Goal: Task Accomplishment & Management: Use online tool/utility

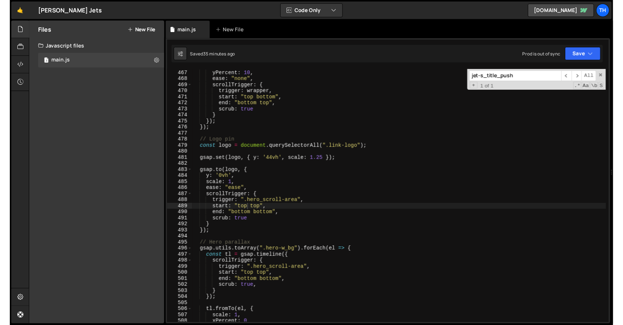
scroll to position [2909, 0]
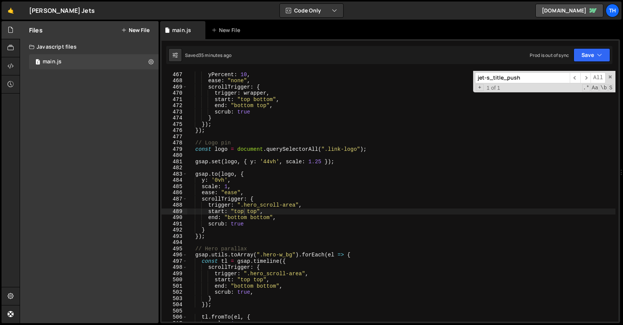
click at [502, 83] on input "jet-s_title_push" at bounding box center [522, 78] width 95 height 11
paste input "light-bg"
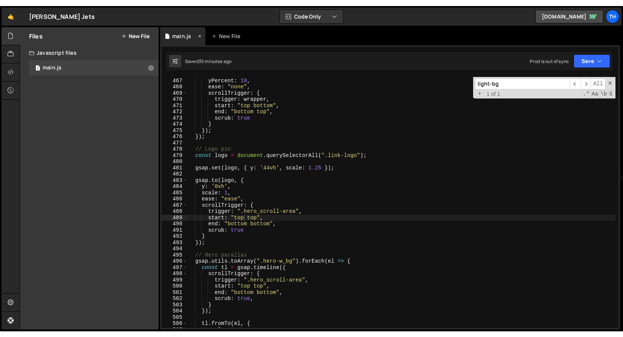
scroll to position [3432, 0]
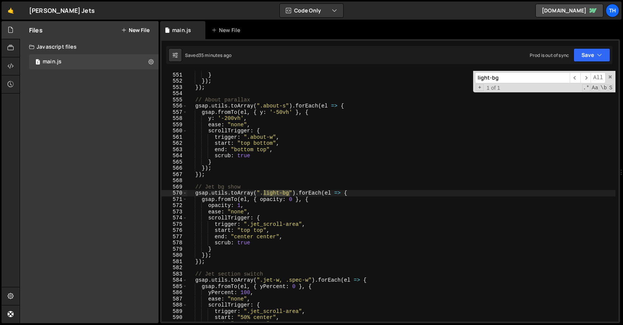
type input "light-bg"
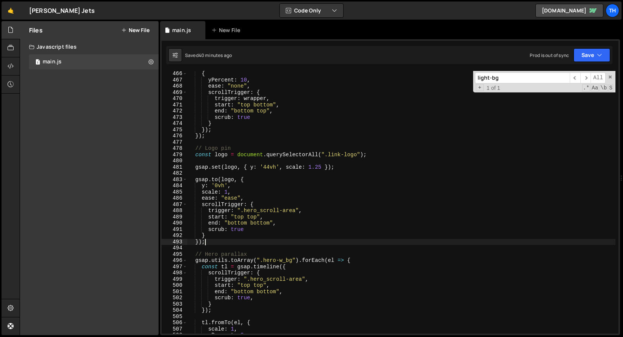
scroll to position [0, 1]
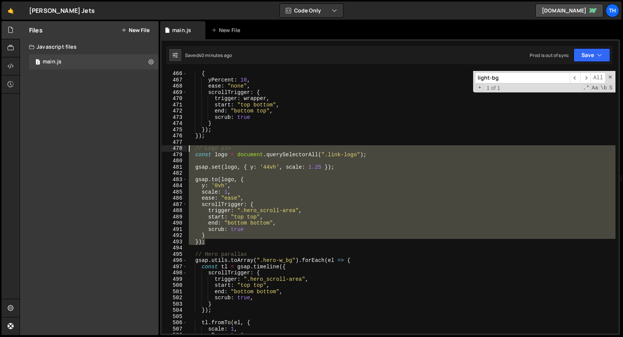
drag, startPoint x: 217, startPoint y: 244, endPoint x: 146, endPoint y: 148, distance: 119.2
click at [146, 148] on div "Files New File Javascript files 1 main.js 0 CSS files Copy share link Edit File…" at bounding box center [321, 178] width 603 height 315
click at [218, 242] on div "{ yPercent : 10 , ease : "none" , scrollTrigger : { trigger : wrapper , start :…" at bounding box center [401, 202] width 428 height 263
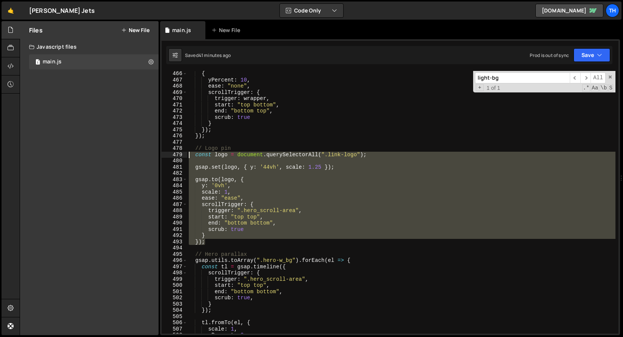
drag, startPoint x: 224, startPoint y: 242, endPoint x: 131, endPoint y: 157, distance: 125.6
click at [131, 157] on div "Files New File Javascript files 1 main.js 0 CSS files Copy share link Edit File…" at bounding box center [321, 178] width 603 height 315
paste textarea "}"
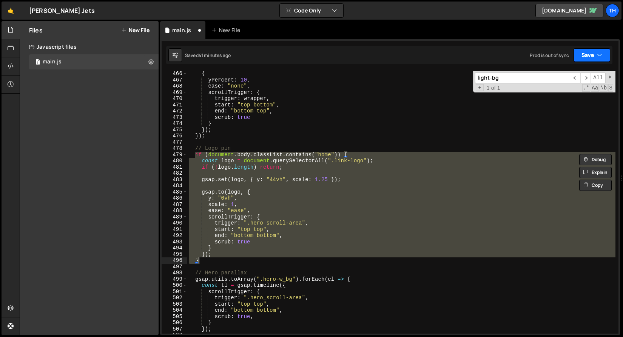
click at [587, 56] on button "Save" at bounding box center [592, 55] width 37 height 14
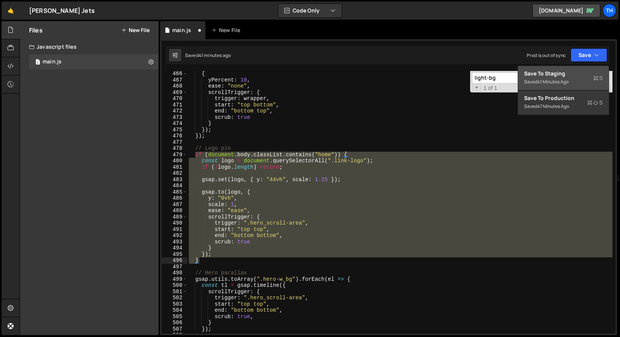
click at [574, 74] on div "Save to Staging S" at bounding box center [563, 74] width 79 height 8
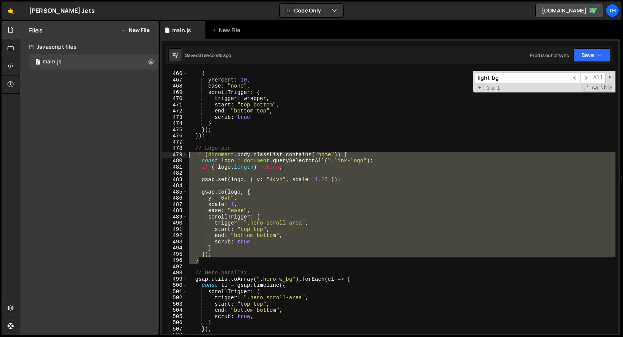
drag, startPoint x: 210, startPoint y: 262, endPoint x: 138, endPoint y: 157, distance: 127.6
click at [138, 157] on div "Files New File Javascript files 1 main.js 0 CSS files Copy share link Edit File…" at bounding box center [321, 178] width 603 height 315
paste textarea "}"
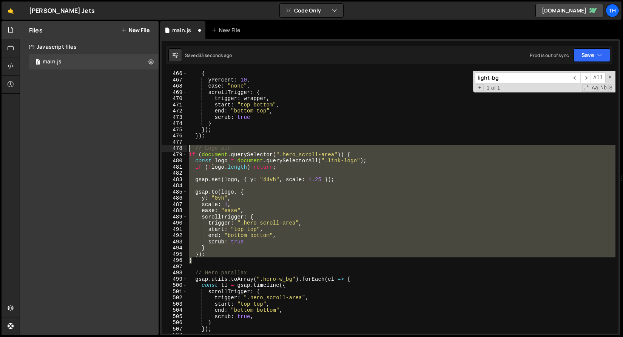
drag, startPoint x: 197, startPoint y: 262, endPoint x: 146, endPoint y: 151, distance: 122.5
click at [146, 151] on div "Files New File Javascript files 1 main.js 0 CSS files Copy share link Edit File…" at bounding box center [321, 178] width 603 height 315
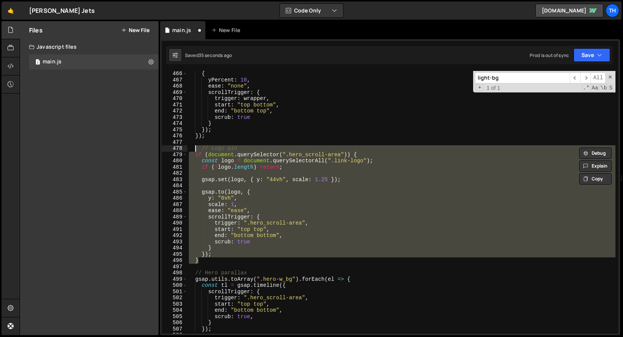
click at [202, 150] on div "{ yPercent : 10 , ease : "none" , scrollTrigger : { trigger : wrapper , start :…" at bounding box center [401, 202] width 428 height 263
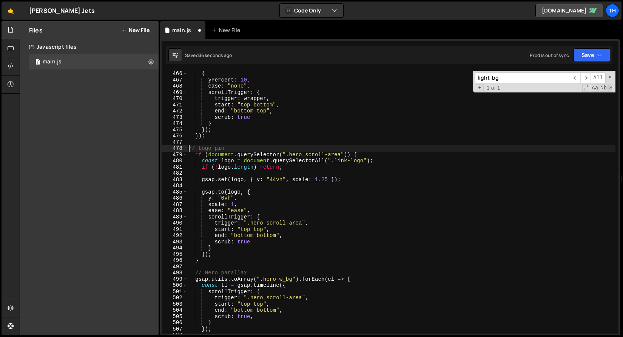
type textarea "// Logo pin"
click at [589, 51] on button "Save" at bounding box center [592, 55] width 37 height 14
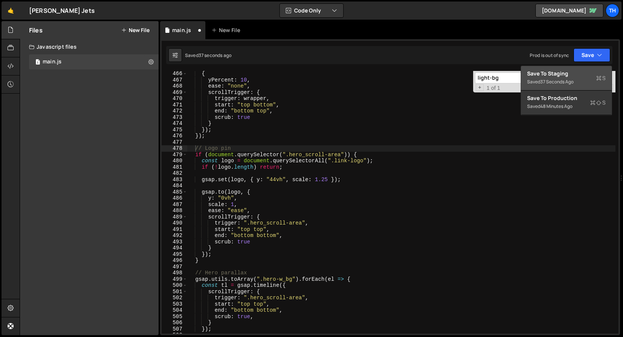
click at [581, 68] on button "Save to Staging S Saved 37 seconds ago" at bounding box center [566, 78] width 91 height 25
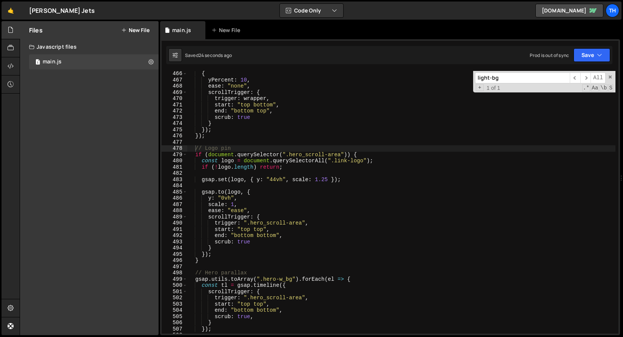
click at [516, 72] on div "light-bg ​ ​ All Replace All + 1 of 1 .* Aa \b S" at bounding box center [544, 82] width 142 height 22
paste input "city-mask-trigger"
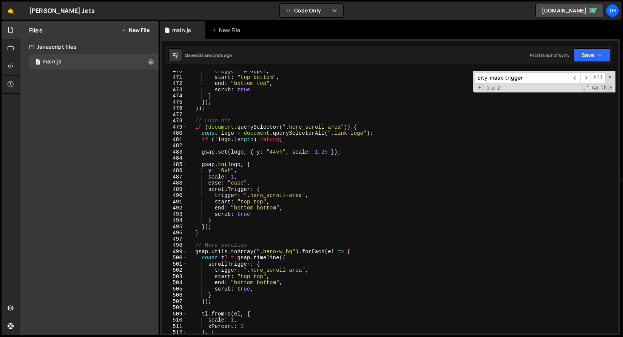
scroll to position [2931, 0]
type input "city-mask-trigger"
drag, startPoint x: 203, startPoint y: 139, endPoint x: 287, endPoint y: 138, distance: 84.2
click at [287, 138] on div "trigger : wrapper , start : "top bottom" , end : "bottom top" , scrub : true } …" at bounding box center [401, 205] width 428 height 275
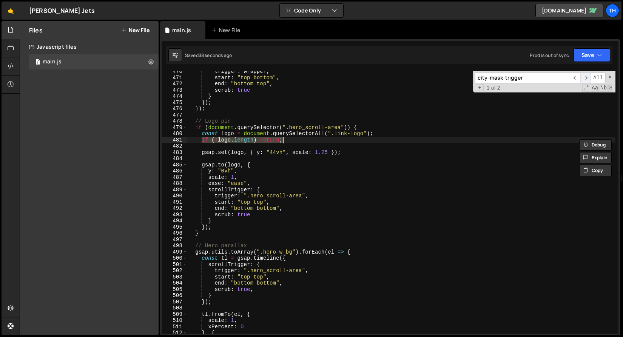
click at [587, 78] on span "​" at bounding box center [585, 78] width 11 height 11
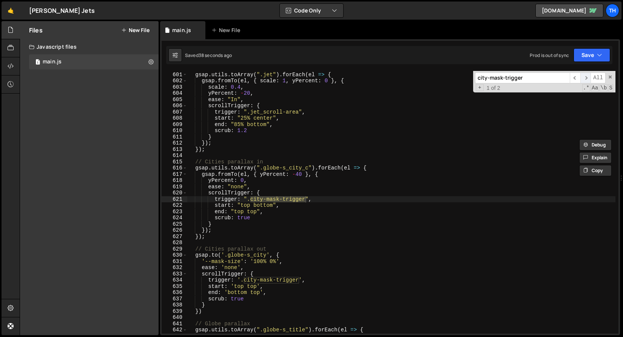
scroll to position [3744, 0]
type textarea "gsap.utils.toArray(".globe-s_city_c").forEach(el => {"
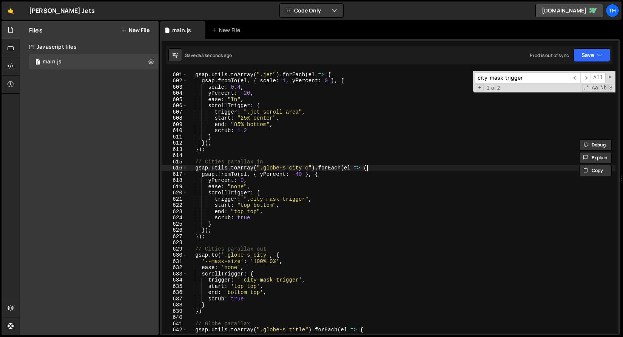
click at [376, 168] on div "// Jet scale gsap . utils . toArray ( ".jet" ) . forEach ( el => { gsap . fromT…" at bounding box center [401, 202] width 428 height 275
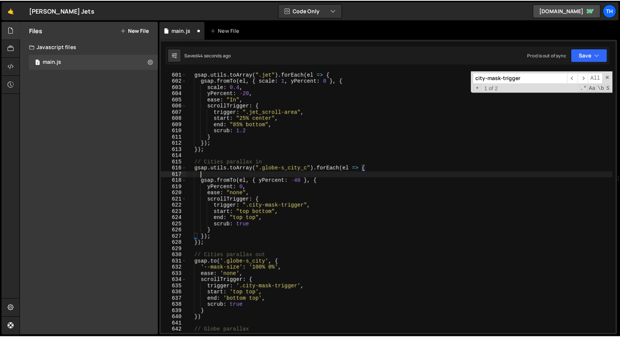
scroll to position [0, 0]
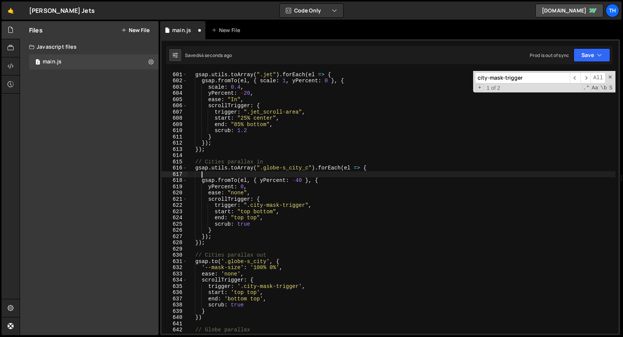
paste textarea "if (!logo.length) return;"
click at [201, 174] on div "// Jet scale gsap . utils . toArray ( ".jet" ) . forEach ( el => { gsap . fromT…" at bounding box center [401, 202] width 428 height 275
type textarea "if (!logo.length) return;"
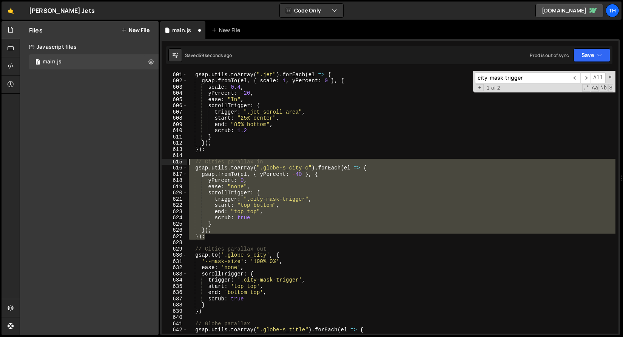
drag, startPoint x: 214, startPoint y: 238, endPoint x: 155, endPoint y: 163, distance: 94.7
click at [155, 163] on div "Files New File Javascript files 1 main.js 0 CSS files Copy share link Edit File…" at bounding box center [321, 178] width 603 height 315
paste textarea "});"
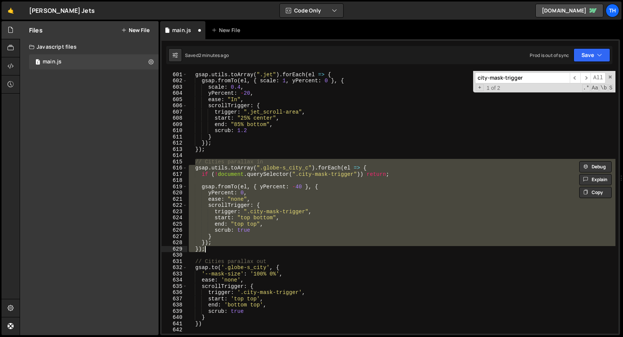
click at [214, 251] on div "// Jet scale gsap . utils . toArray ( ".jet" ) . forEach ( el => { gsap . fromT…" at bounding box center [401, 202] width 428 height 263
drag, startPoint x: 214, startPoint y: 248, endPoint x: 146, endPoint y: 163, distance: 109.6
click at [146, 163] on div "Files New File Javascript files 1 main.js 0 CSS files Copy share link Edit File…" at bounding box center [321, 178] width 603 height 315
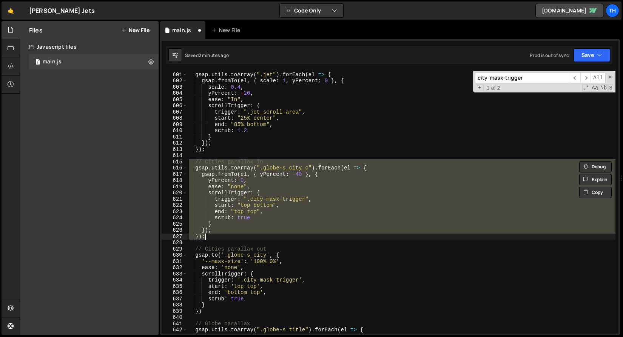
paste textarea
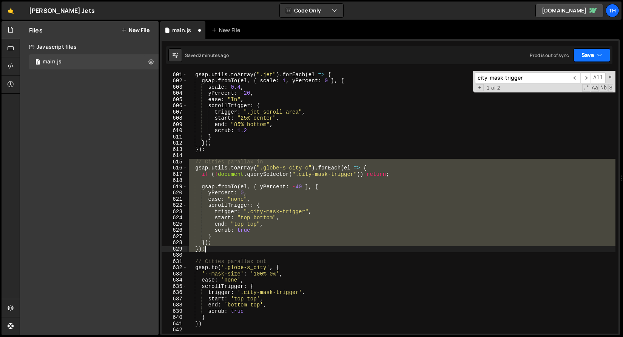
click at [583, 57] on button "Save" at bounding box center [592, 55] width 37 height 14
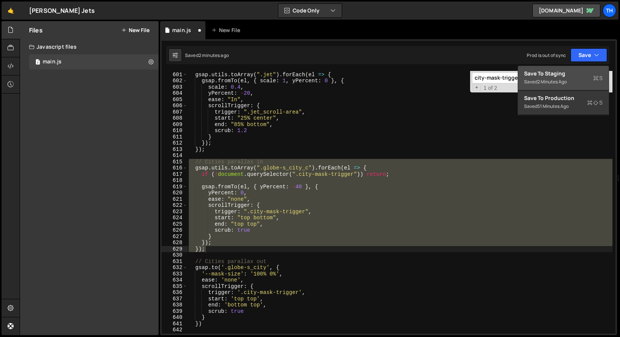
click at [571, 71] on div "Save to Staging S" at bounding box center [563, 74] width 79 height 8
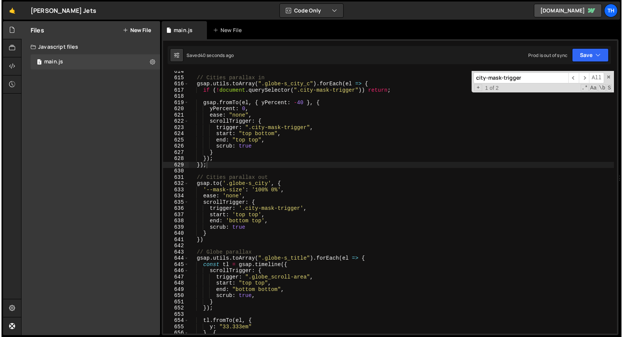
scroll to position [3829, 0]
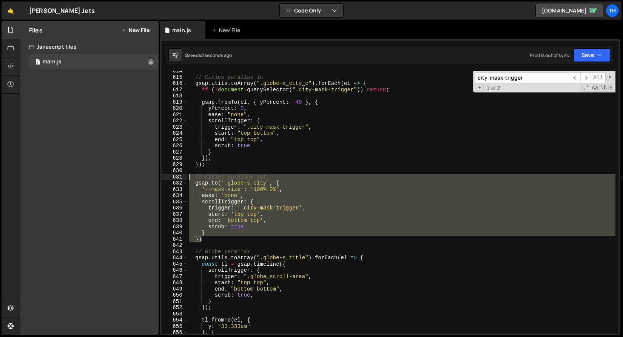
drag, startPoint x: 216, startPoint y: 242, endPoint x: 140, endPoint y: 177, distance: 100.1
click at [140, 177] on div "Files New File Javascript files 1 main.js 0 CSS files Copy share link Edit File…" at bounding box center [321, 178] width 603 height 315
paste textarea "}"
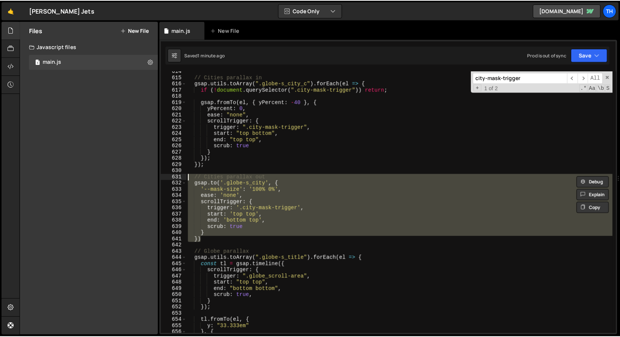
scroll to position [0, 0]
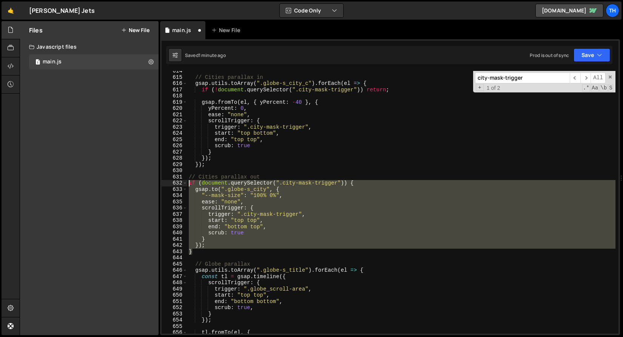
drag, startPoint x: 200, startPoint y: 252, endPoint x: 177, endPoint y: 183, distance: 72.8
click at [177, 183] on div "} 614 615 616 617 618 619 620 621 622 623 624 625 626 627 628 629 630 631 632 6…" at bounding box center [390, 202] width 457 height 263
click at [215, 247] on div "// Cities parallax in gsap . utils . toArray ( ".globe-s_city_c" ) . forEach ( …" at bounding box center [401, 202] width 428 height 263
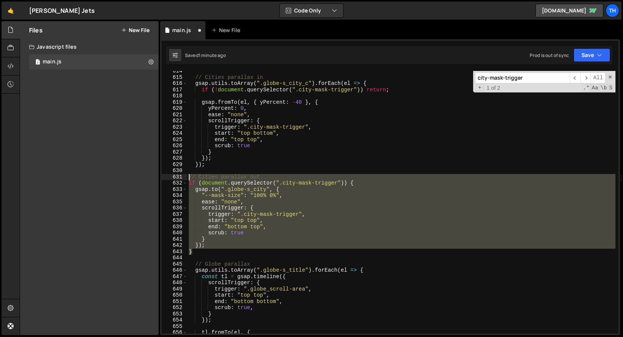
drag, startPoint x: 211, startPoint y: 253, endPoint x: 160, endPoint y: 177, distance: 91.7
click at [160, 177] on div "}); 614 615 616 617 618 619 620 621 622 623 624 625 626 627 628 629 630 631 632…" at bounding box center [390, 187] width 460 height 296
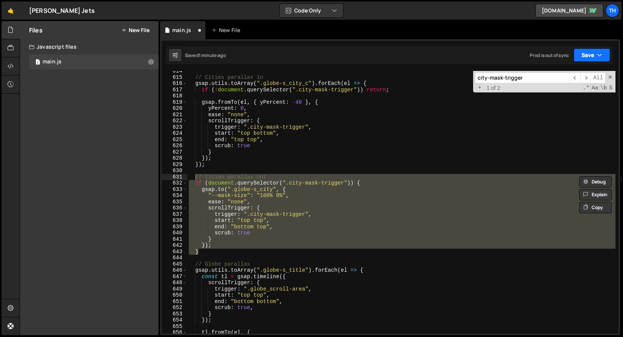
click at [583, 55] on button "Save" at bounding box center [592, 55] width 37 height 14
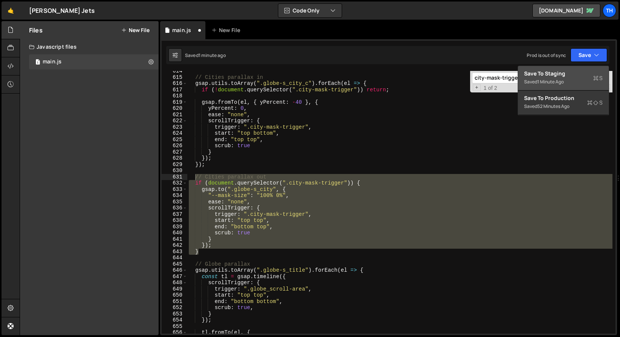
click at [567, 75] on div "Save to Staging S" at bounding box center [563, 74] width 79 height 8
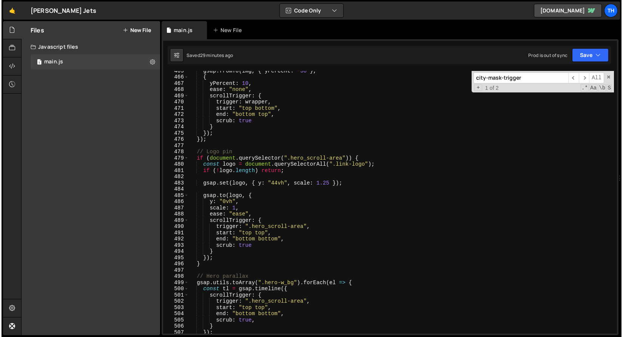
scroll to position [2854, 0]
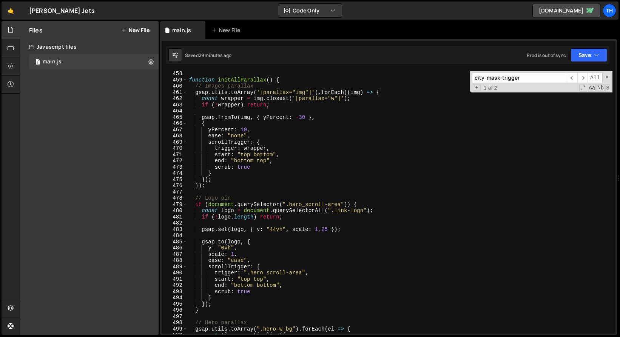
type textarea "// Cities parallax out"
click at [185, 78] on span at bounding box center [185, 80] width 4 height 6
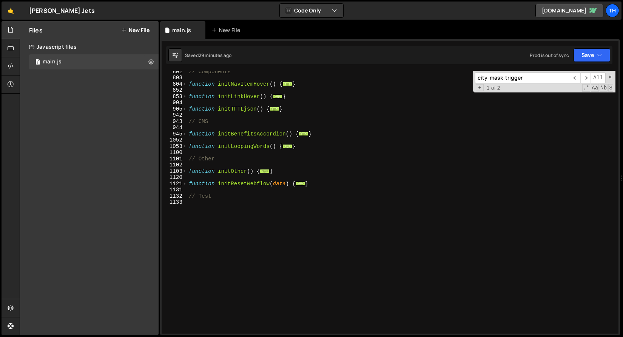
scroll to position [283, 0]
click at [184, 97] on span at bounding box center [185, 97] width 4 height 6
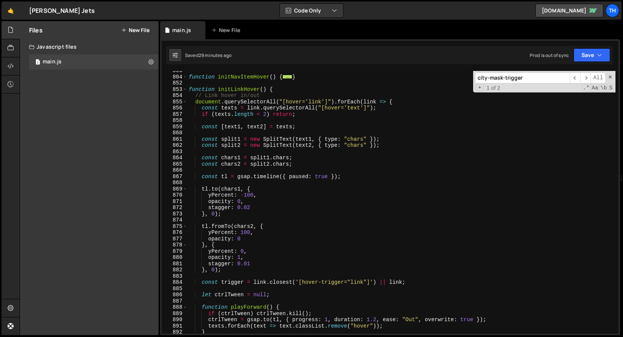
scroll to position [220, 0]
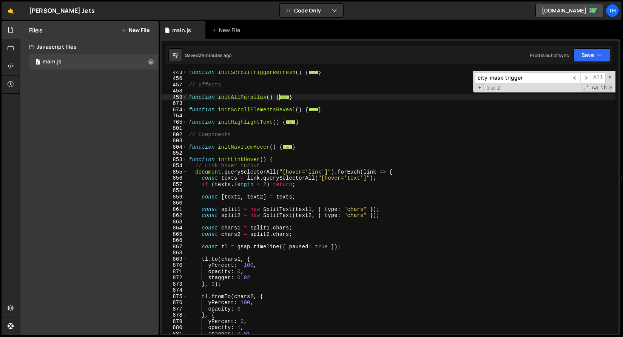
click at [201, 154] on div "function initScrollTriggerRefresh ( ) { ... } // Effects function initAllParall…" at bounding box center [401, 206] width 428 height 275
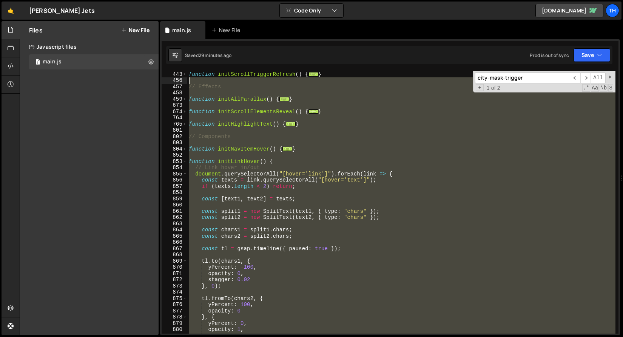
scroll to position [218, 0]
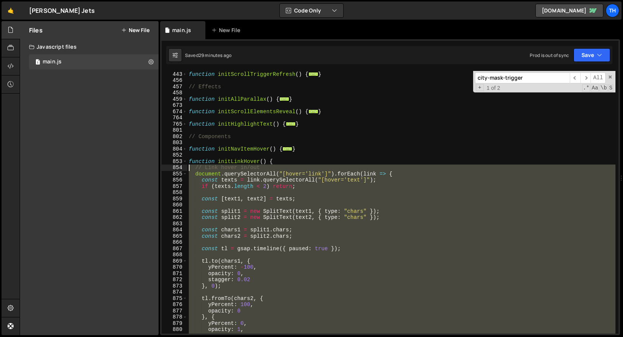
drag, startPoint x: 211, startPoint y: 228, endPoint x: 180, endPoint y: 165, distance: 70.4
click at [180, 165] on div "443 456 457 458 459 673 674 764 765 801 802 803 804 852 853 854 855 856 857 858…" at bounding box center [390, 202] width 457 height 263
paste textarea "});"
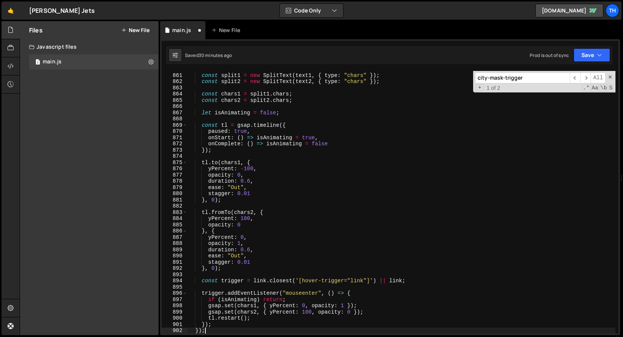
scroll to position [261, 0]
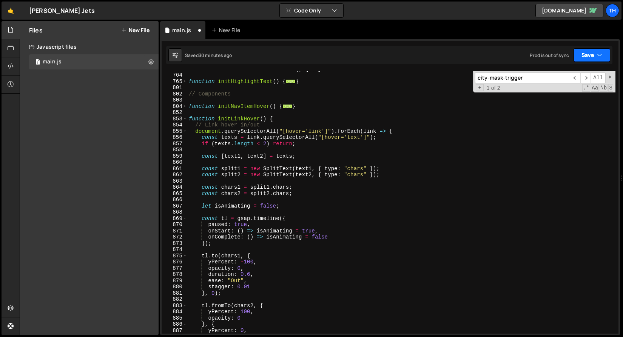
click at [579, 52] on button "Save" at bounding box center [592, 55] width 37 height 14
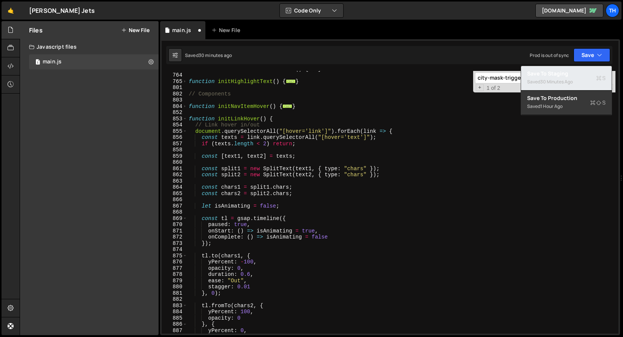
click at [570, 69] on button "Save to Staging S Saved 30 minutes ago" at bounding box center [566, 78] width 91 height 25
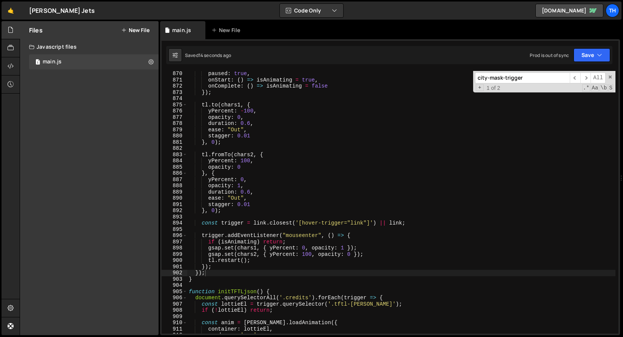
scroll to position [5394, 0]
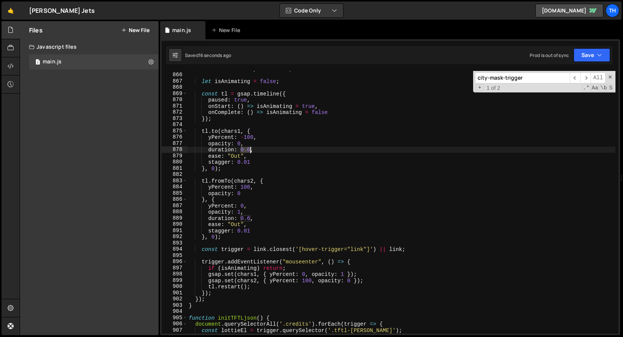
drag, startPoint x: 241, startPoint y: 150, endPoint x: 249, endPoint y: 151, distance: 8.0
click at [249, 151] on div "const chars2 = split2 . chars ; let isAnimating = false ; const tl = gsap . tim…" at bounding box center [401, 203] width 428 height 275
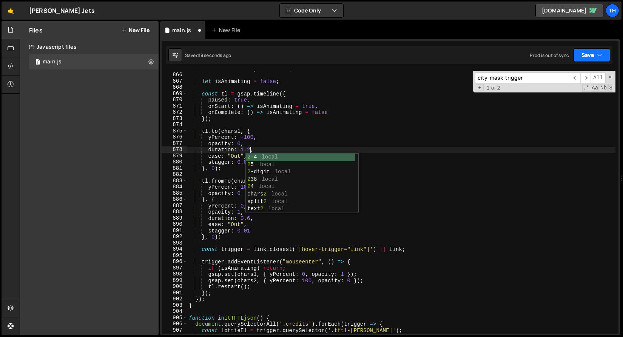
click at [590, 60] on button "Save" at bounding box center [592, 55] width 37 height 14
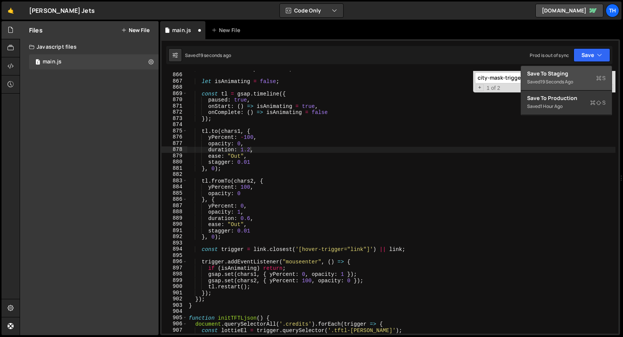
click at [582, 70] on div "Save to Staging S" at bounding box center [566, 74] width 79 height 8
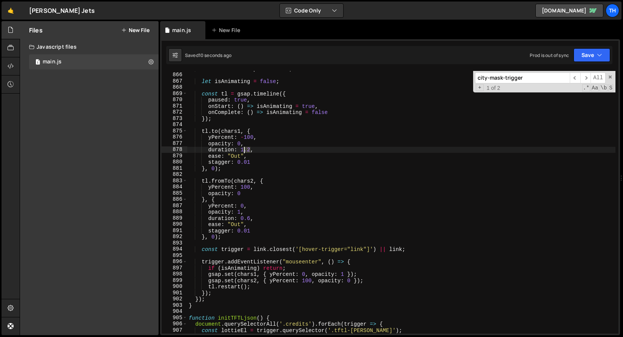
drag, startPoint x: 251, startPoint y: 152, endPoint x: 245, endPoint y: 150, distance: 7.0
click at [245, 150] on div "const chars2 = split2 . chars ; let isAnimating = false ; const tl = gsap . tim…" at bounding box center [401, 203] width 428 height 275
click at [244, 151] on div "const chars2 = split2 . chars ; let isAnimating = false ; const tl = gsap . tim…" at bounding box center [401, 203] width 428 height 275
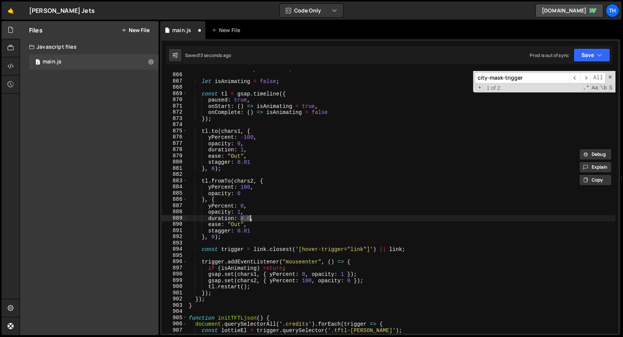
drag, startPoint x: 244, startPoint y: 220, endPoint x: 251, endPoint y: 221, distance: 8.0
click at [251, 221] on div "const chars2 = split2 . chars ; let isAnimating = false ; const tl = gsap . tim…" at bounding box center [401, 203] width 428 height 275
paste textarea "1"
click at [596, 54] on button "Save" at bounding box center [592, 55] width 37 height 14
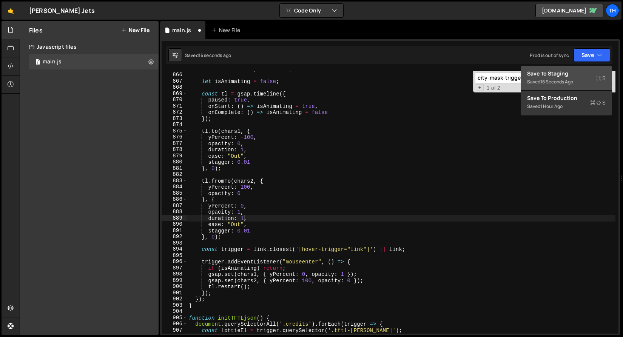
click at [576, 74] on div "Save to Staging S" at bounding box center [566, 74] width 79 height 8
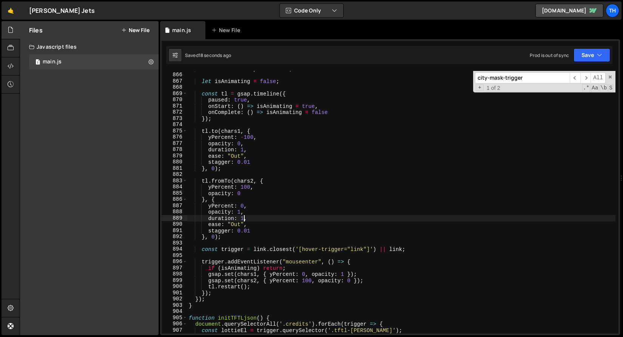
click at [242, 217] on div "const chars2 = split2 . chars ; let isAnimating = false ; const tl = gsap . tim…" at bounding box center [401, 203] width 428 height 275
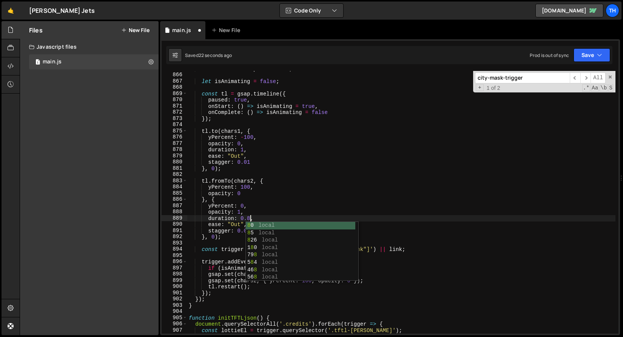
click at [247, 219] on div "const chars2 = split2 . chars ; let isAnimating = false ; const tl = gsap . tim…" at bounding box center [401, 203] width 428 height 275
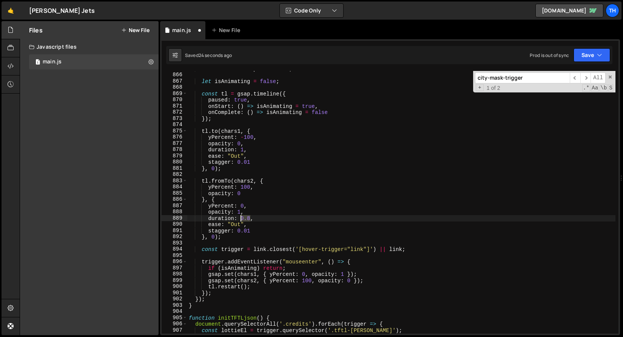
drag, startPoint x: 250, startPoint y: 218, endPoint x: 241, endPoint y: 218, distance: 9.1
click at [241, 218] on div "const chars2 = split2 . chars ; let isAnimating = false ; const tl = gsap . tim…" at bounding box center [401, 203] width 428 height 275
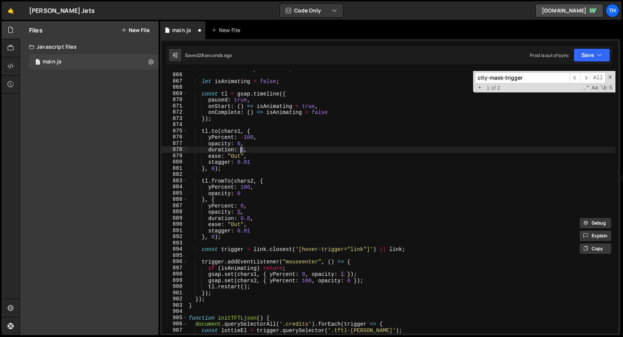
drag, startPoint x: 245, startPoint y: 151, endPoint x: 241, endPoint y: 151, distance: 4.2
click at [241, 151] on div "const chars2 = split2 . chars ; let isAnimating = false ; const tl = gsap . tim…" at bounding box center [401, 203] width 428 height 275
paste textarea "0.8"
type textarea "duration: 0.8,"
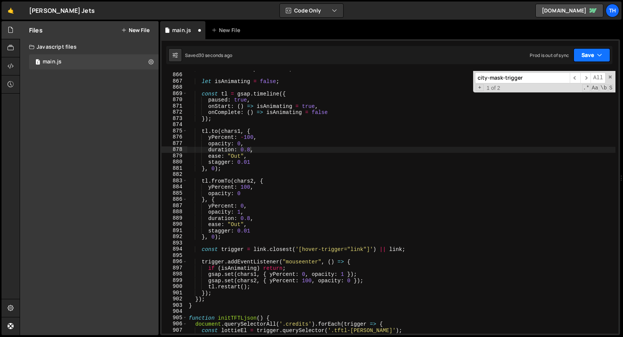
click at [578, 49] on button "Save" at bounding box center [592, 55] width 37 height 14
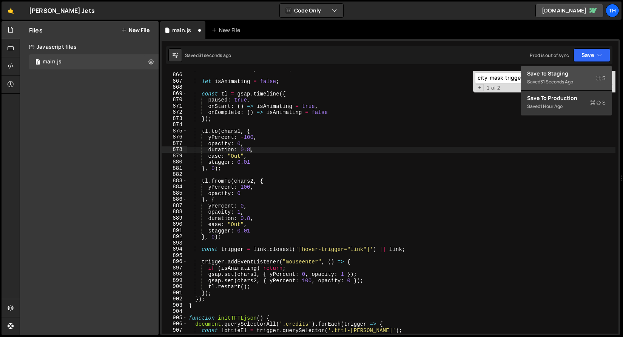
click at [568, 73] on div "Save to Staging S" at bounding box center [566, 74] width 79 height 8
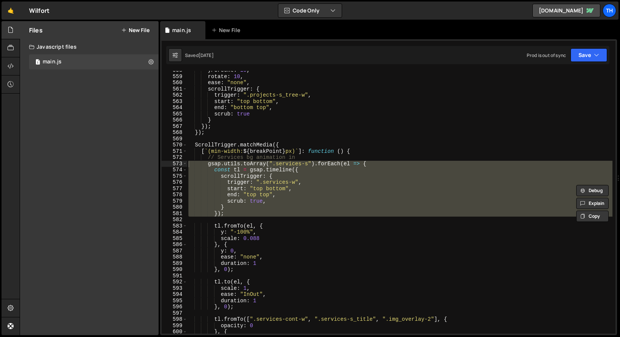
scroll to position [403, 0]
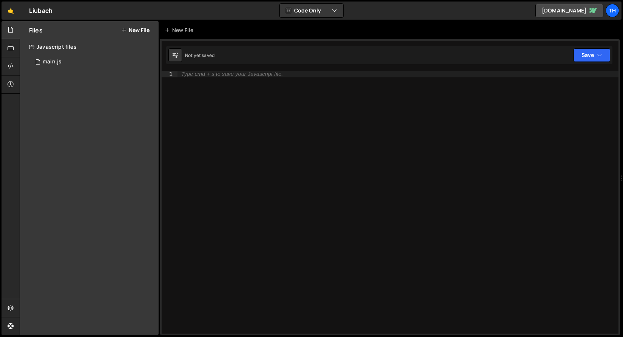
click at [62, 69] on div "Files New File Javascript files 1 main.js 0 CSS files Copy share link Edit File…" at bounding box center [89, 178] width 139 height 314
drag, startPoint x: 64, startPoint y: 59, endPoint x: 69, endPoint y: 63, distance: 6.8
click at [64, 59] on div "1 main.js 0" at bounding box center [94, 61] width 130 height 15
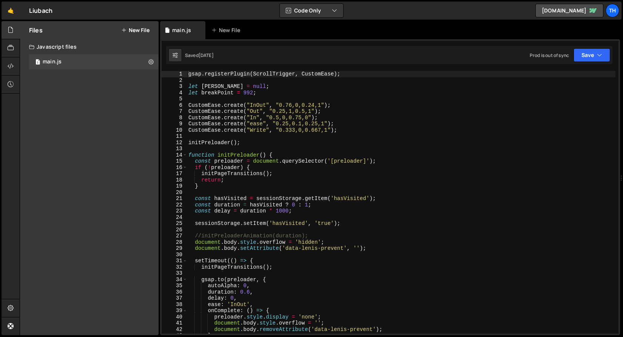
scroll to position [1996, 0]
click at [183, 157] on span at bounding box center [185, 155] width 4 height 6
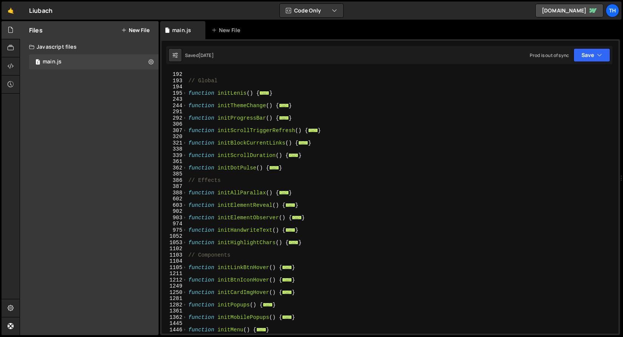
scroll to position [167, 0]
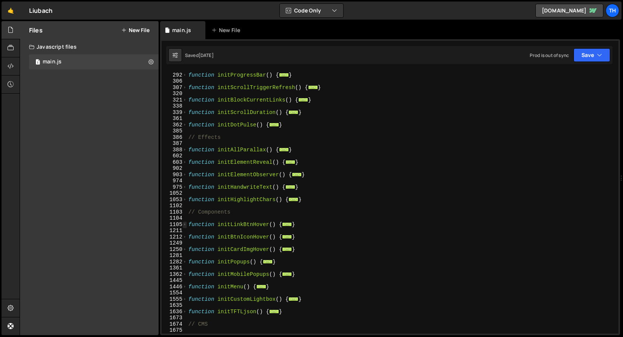
click at [185, 224] on span at bounding box center [185, 225] width 4 height 6
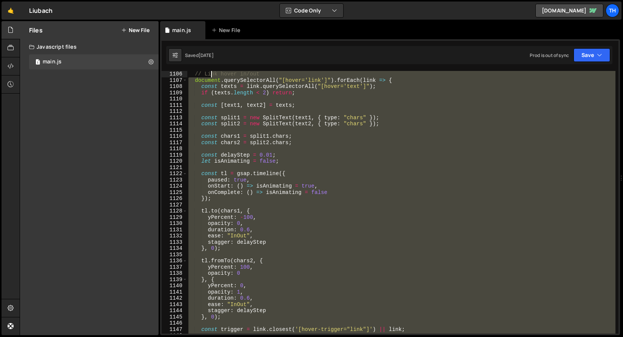
scroll to position [268, 0]
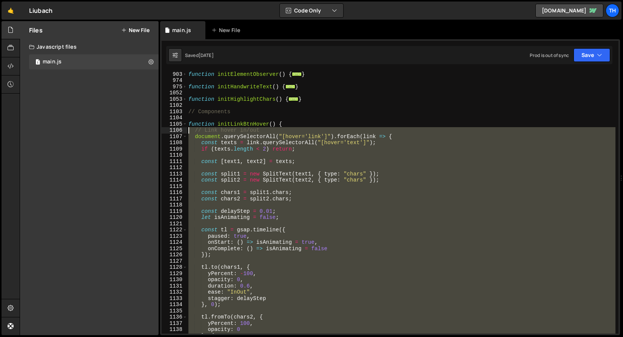
drag, startPoint x: 217, startPoint y: 292, endPoint x: 182, endPoint y: 129, distance: 166.5
click at [182, 129] on div "gsap.registerPlugin(ScrollTrigger, CustomEase); 903 974 975 1052 1053 1102 1103…" at bounding box center [390, 202] width 457 height 263
type textarea "// Link hover in/out document.querySelectorAll("[hover='link']").forEach(link =…"
